Goal: Task Accomplishment & Management: Complete application form

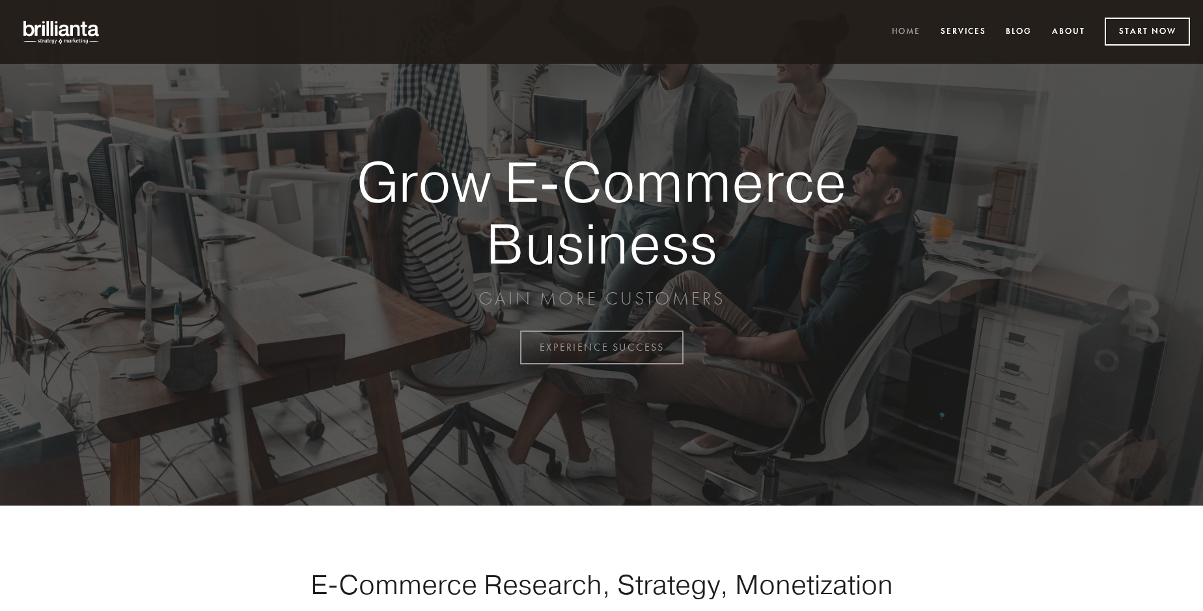
scroll to position [3413, 0]
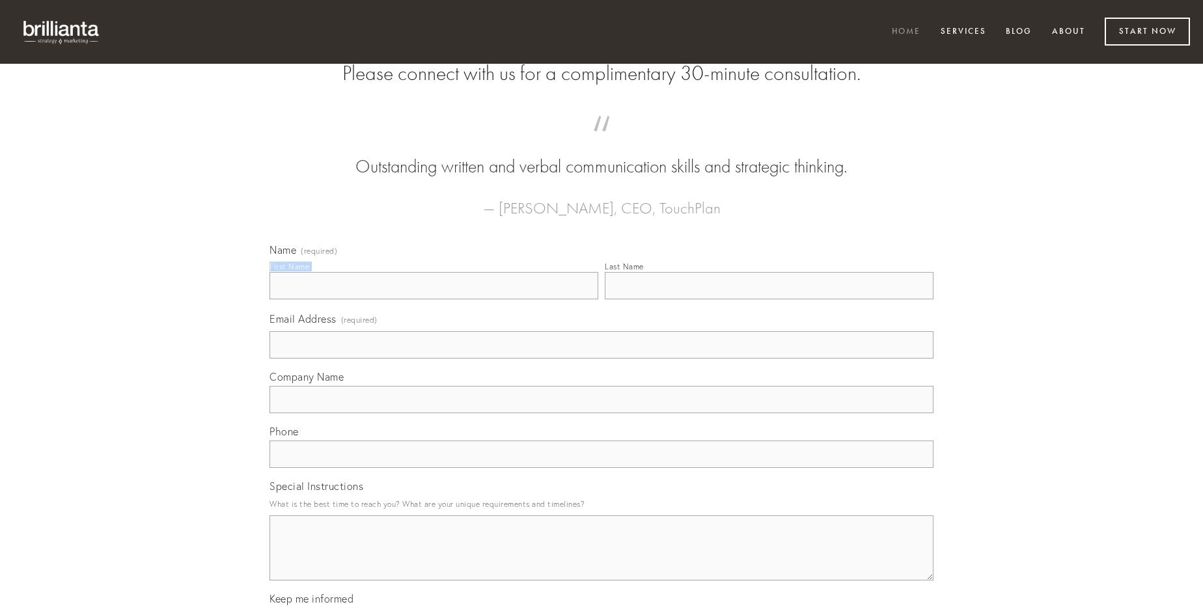
type input "[PERSON_NAME]"
click at [769, 300] on input "Last Name" at bounding box center [769, 285] width 329 height 27
type input "[PERSON_NAME]"
click at [602, 359] on input "Email Address (required)" at bounding box center [602, 344] width 664 height 27
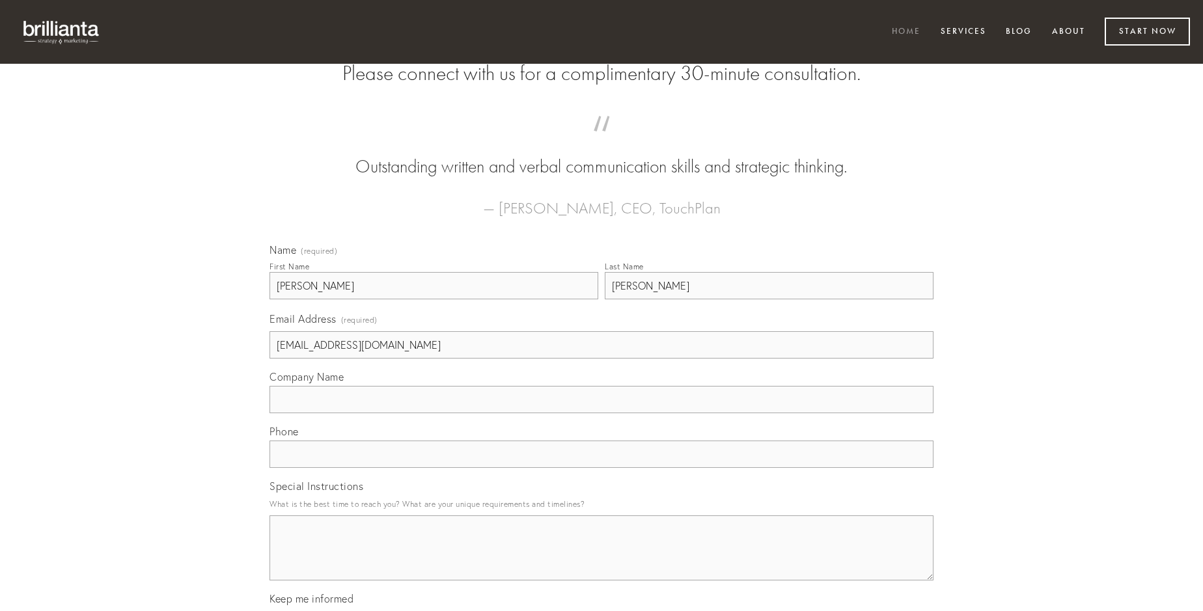
type input "[EMAIL_ADDRESS][DOMAIN_NAME]"
click at [602, 413] on input "Company Name" at bounding box center [602, 399] width 664 height 27
type input "modi"
click at [602, 468] on input "text" at bounding box center [602, 454] width 664 height 27
click at [602, 560] on textarea "Special Instructions" at bounding box center [602, 548] width 664 height 65
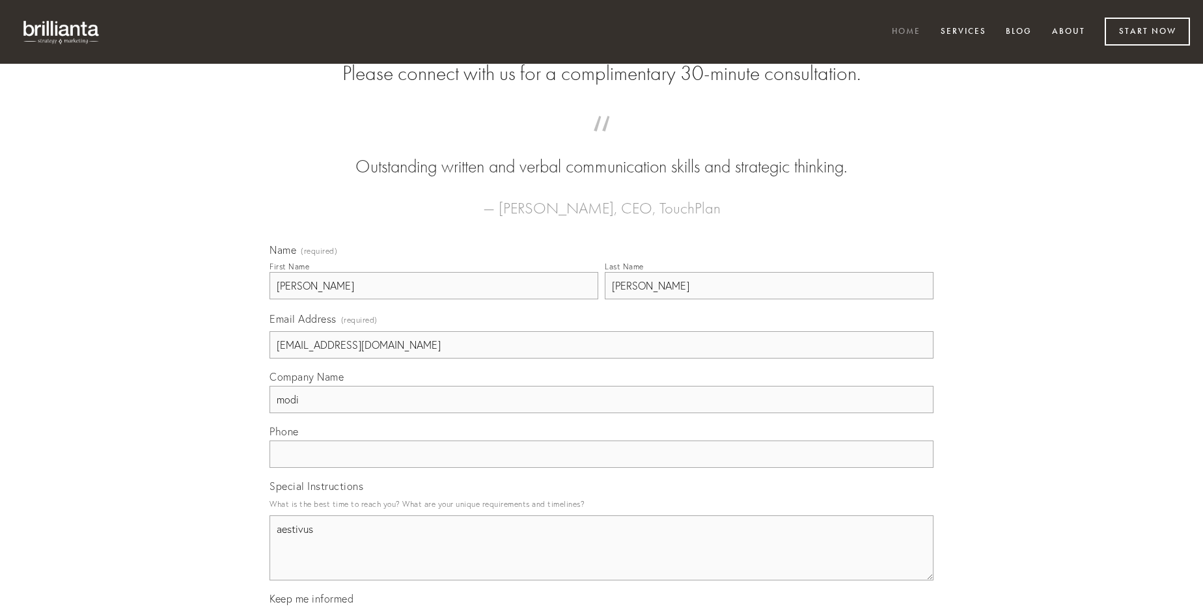
type textarea "aestivus"
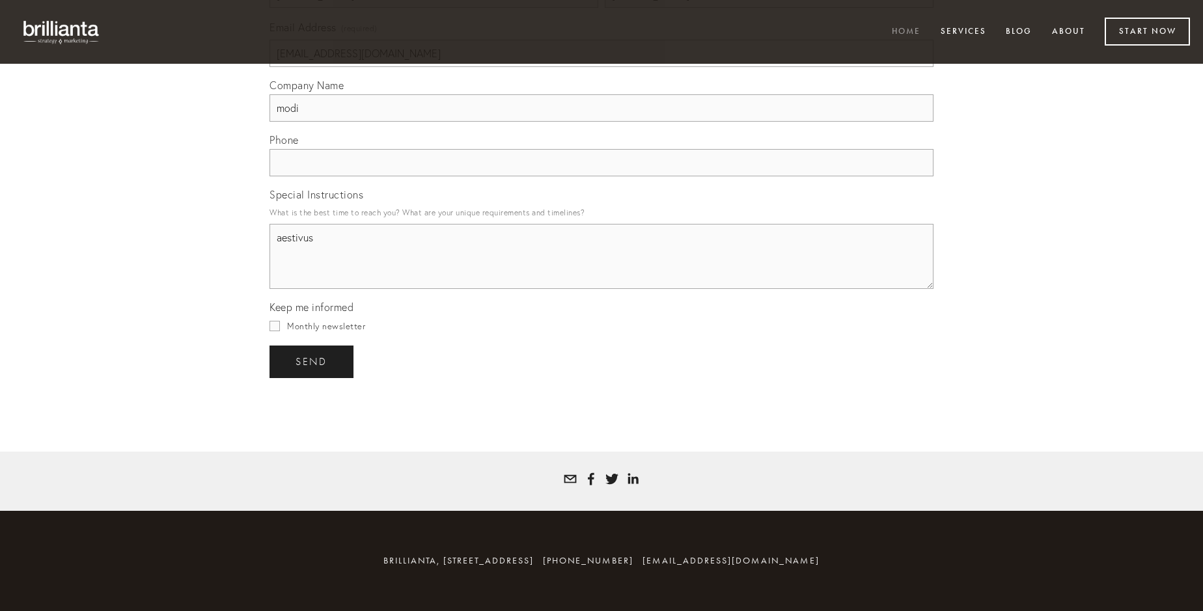
click at [313, 361] on span "send" at bounding box center [312, 362] width 32 height 12
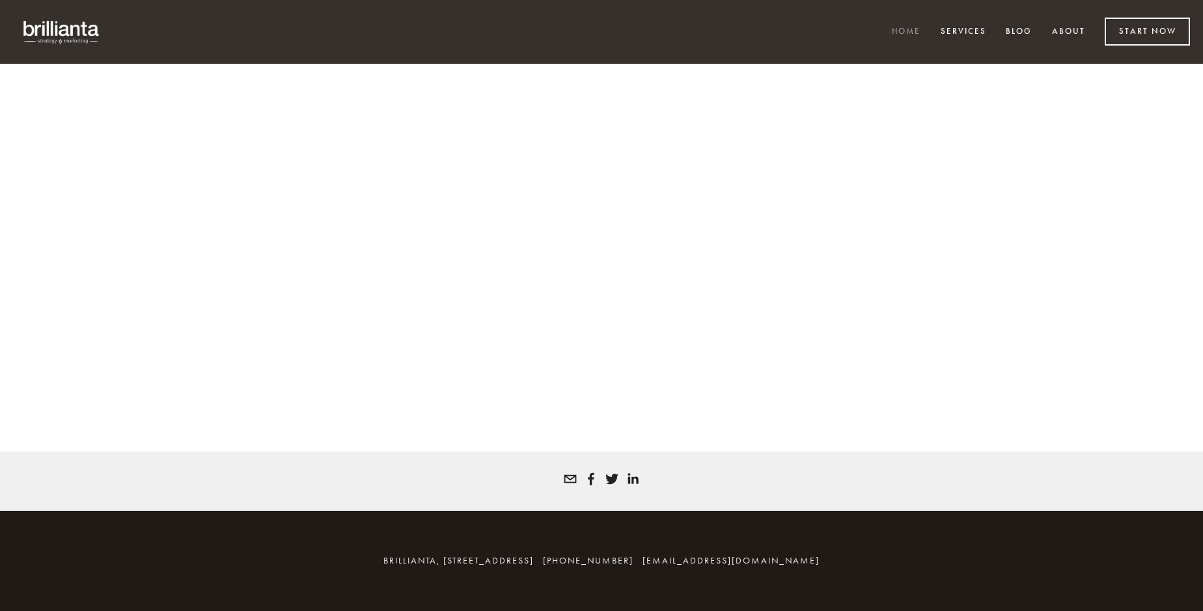
scroll to position [3396, 0]
